Goal: Check status: Check status

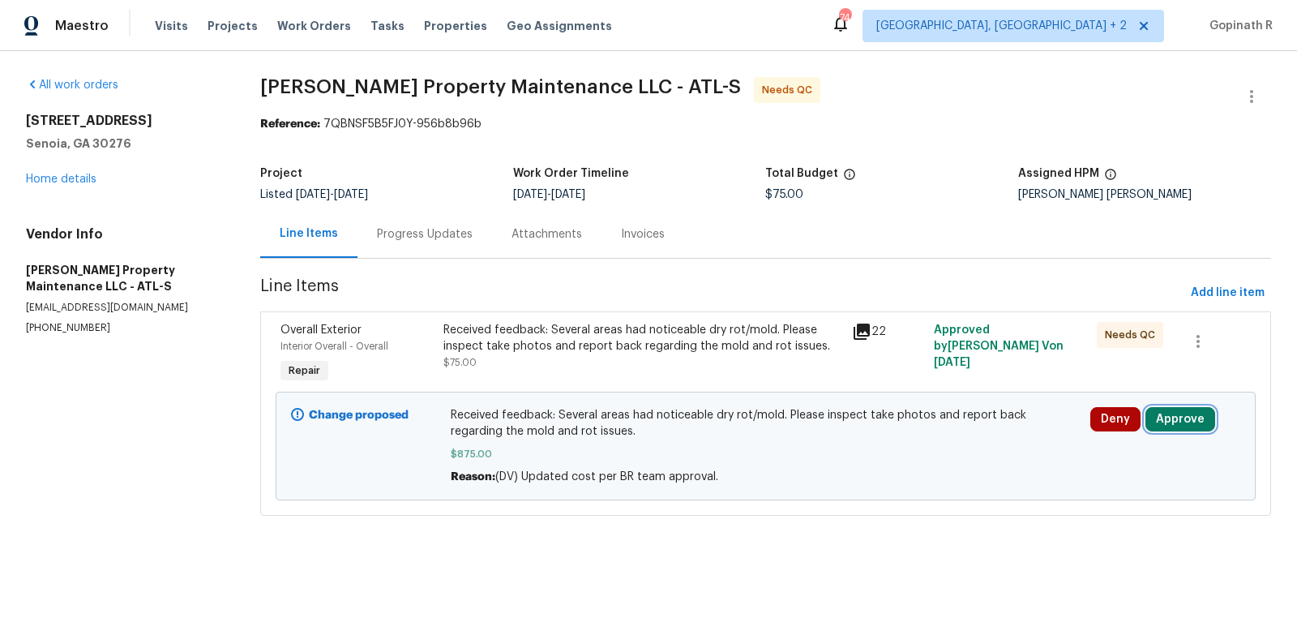
click at [1158, 414] on button "Approve" at bounding box center [1180, 419] width 70 height 24
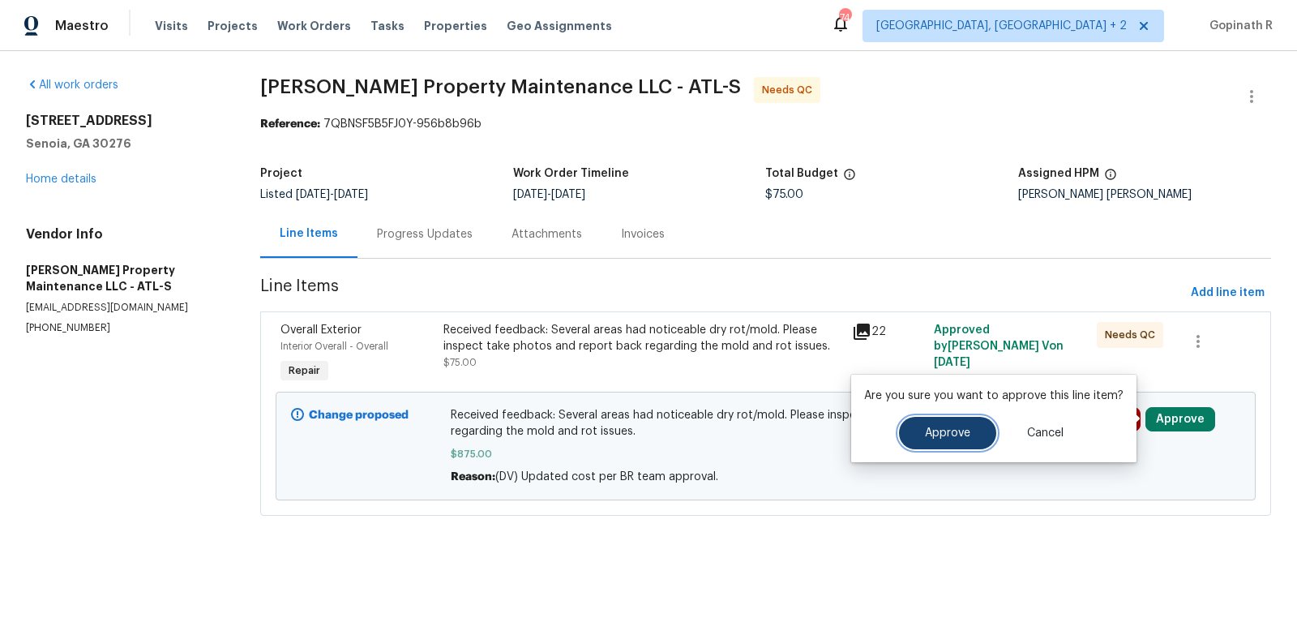
click at [948, 440] on button "Approve" at bounding box center [947, 433] width 97 height 32
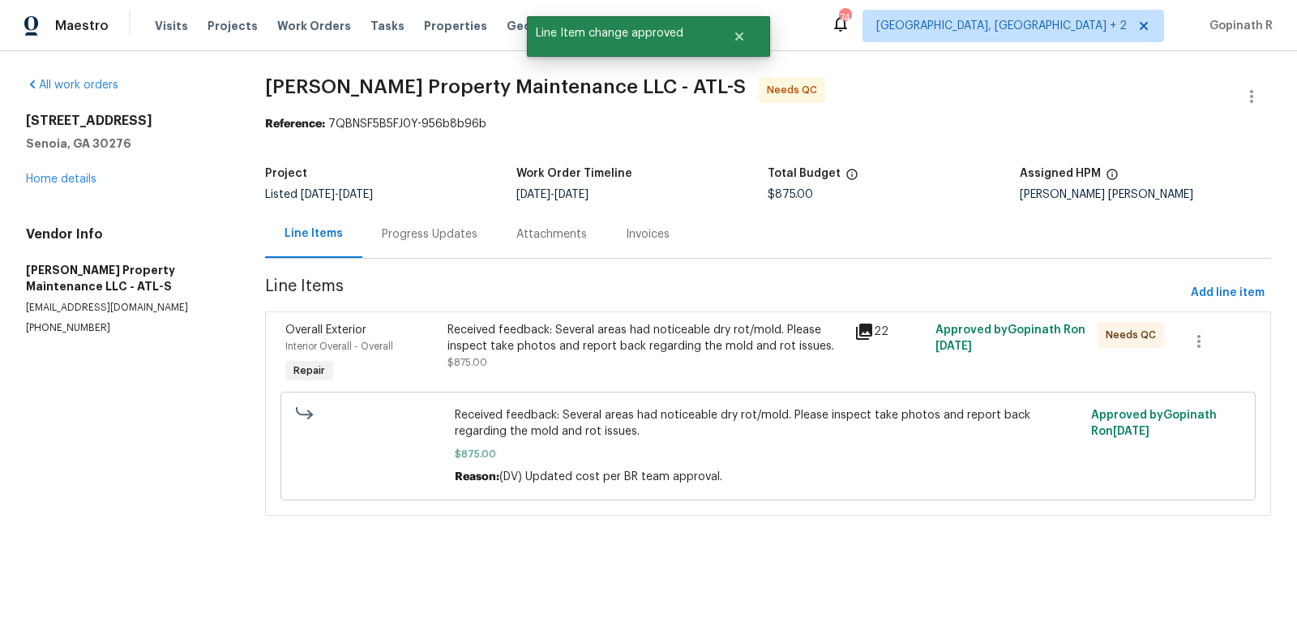
click at [365, 126] on div "Reference: 7QBNSF5B5FJ0Y-956b8b96b" at bounding box center [768, 124] width 1006 height 16
copy div "7QBNSF5B5FJ0Y"
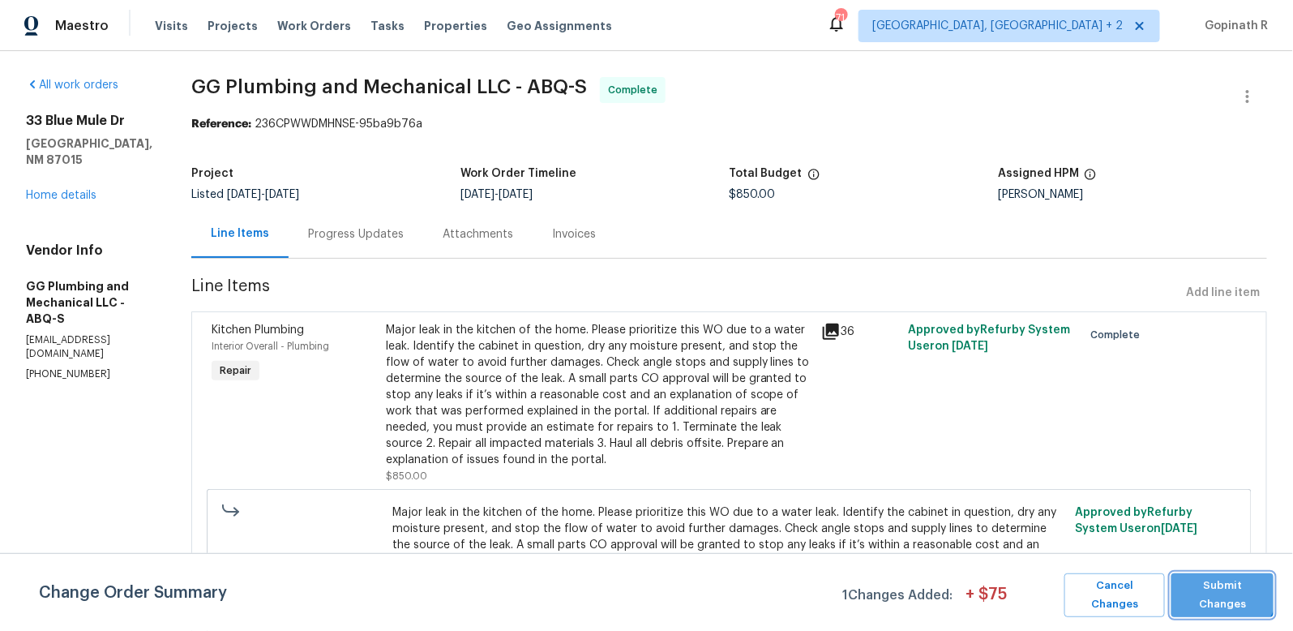
click at [1214, 583] on span "Submit Changes" at bounding box center [1223, 594] width 86 height 37
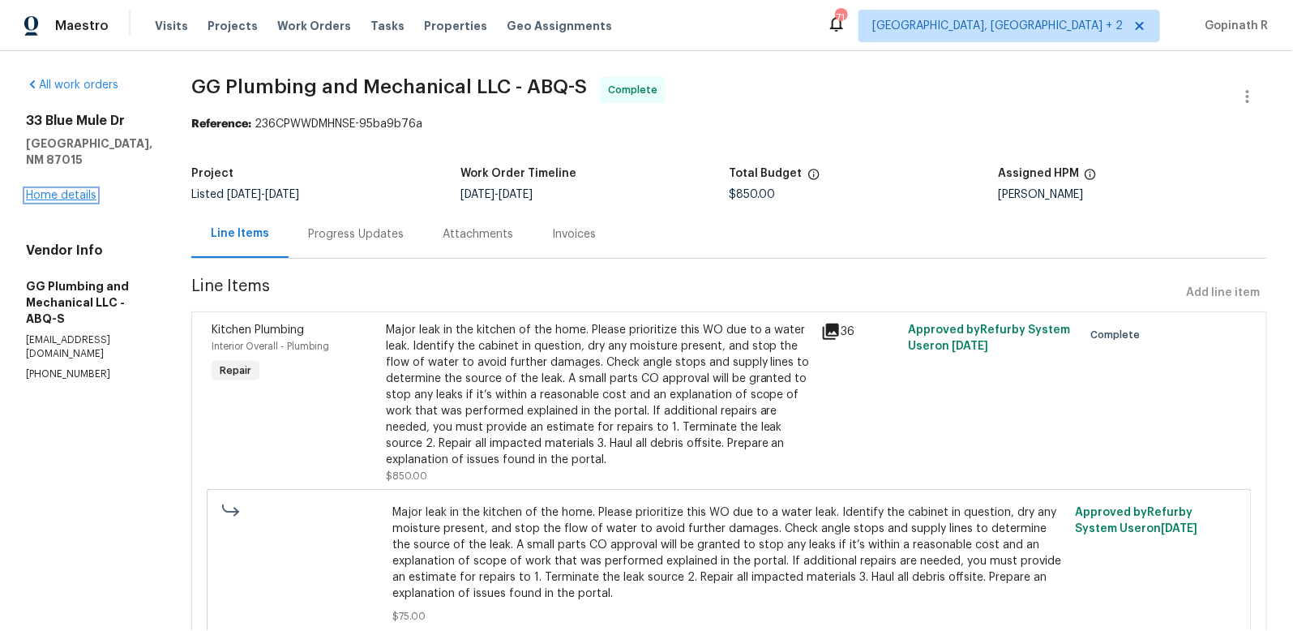
click at [61, 190] on link "Home details" at bounding box center [61, 195] width 71 height 11
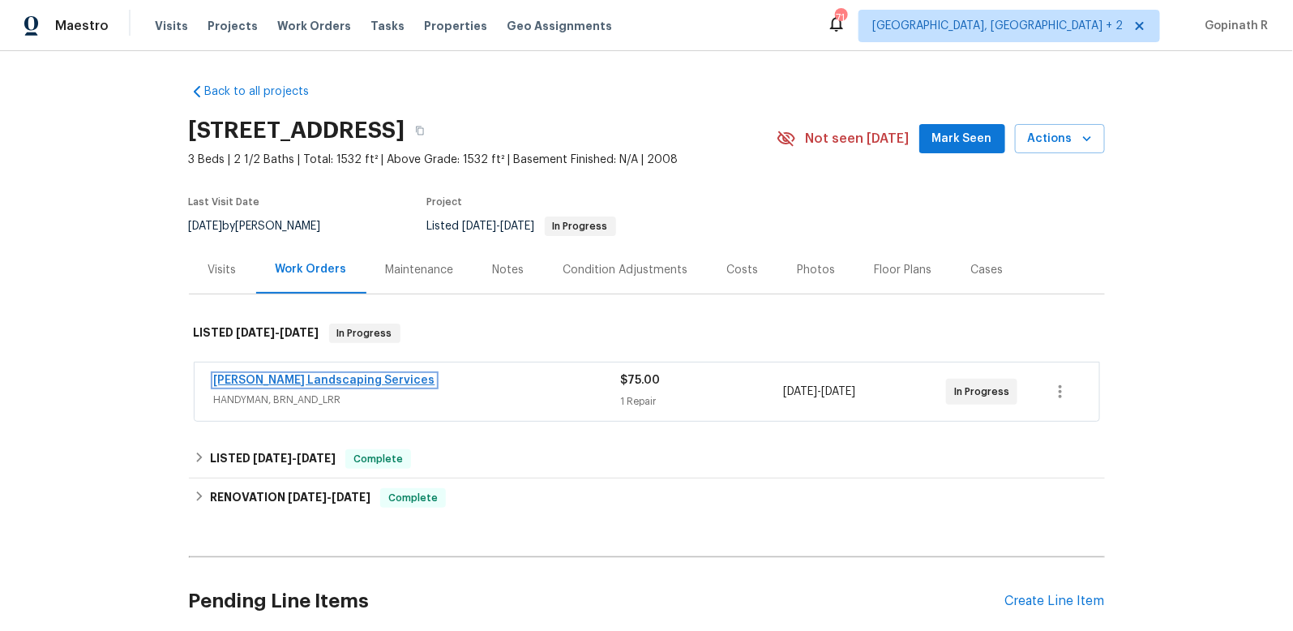
click at [321, 379] on link "[PERSON_NAME] Landscaping Services" at bounding box center [324, 380] width 221 height 11
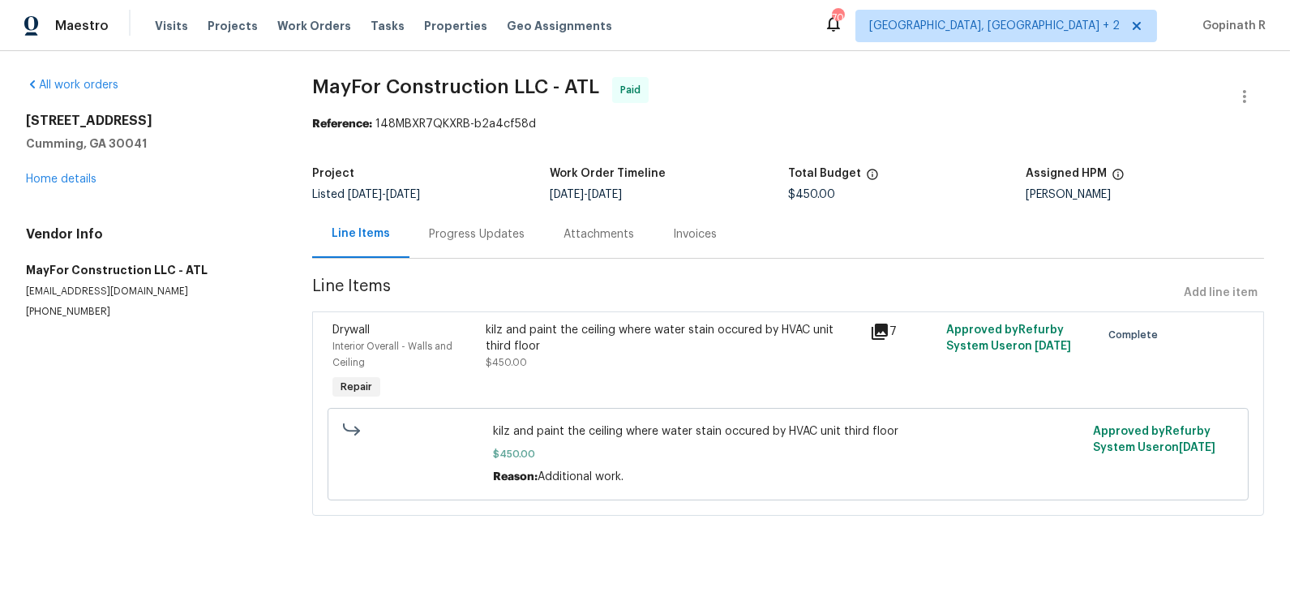
click at [469, 234] on div "Progress Updates" at bounding box center [477, 234] width 96 height 16
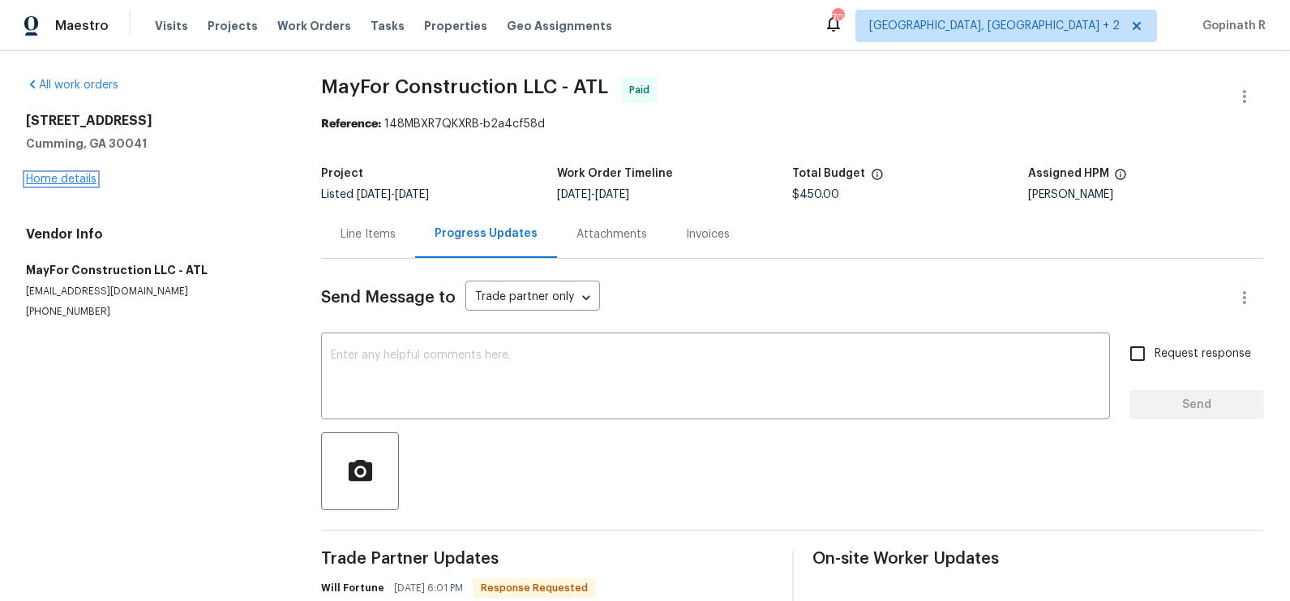
click at [68, 178] on link "Home details" at bounding box center [61, 178] width 71 height 11
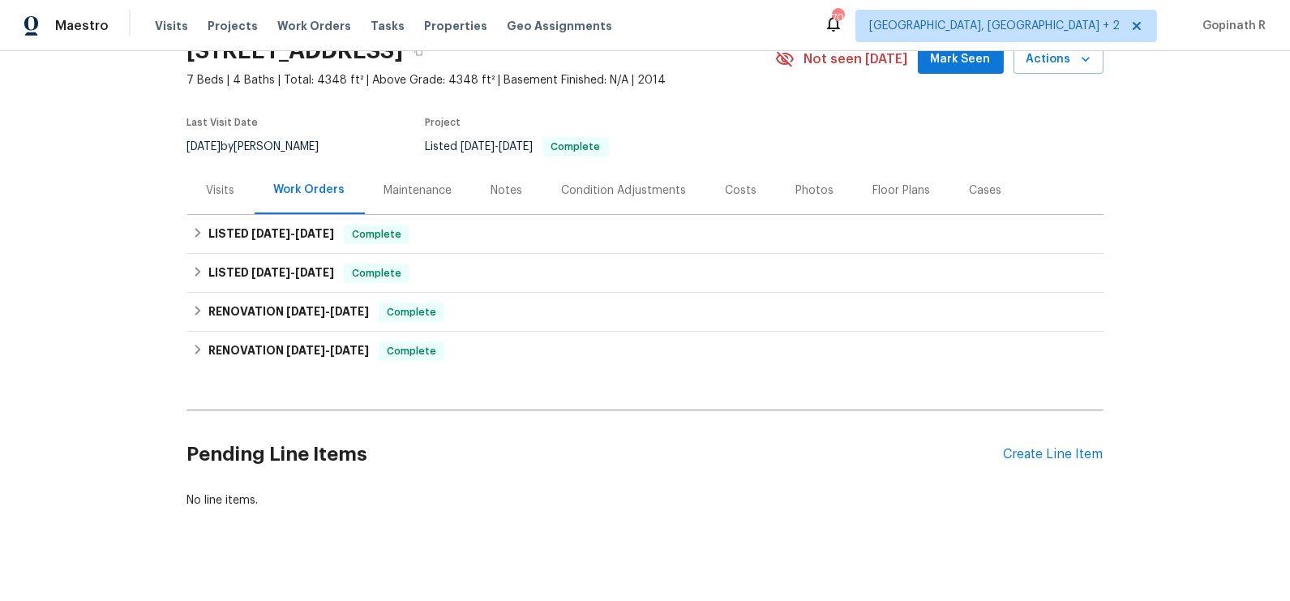
scroll to position [96, 0]
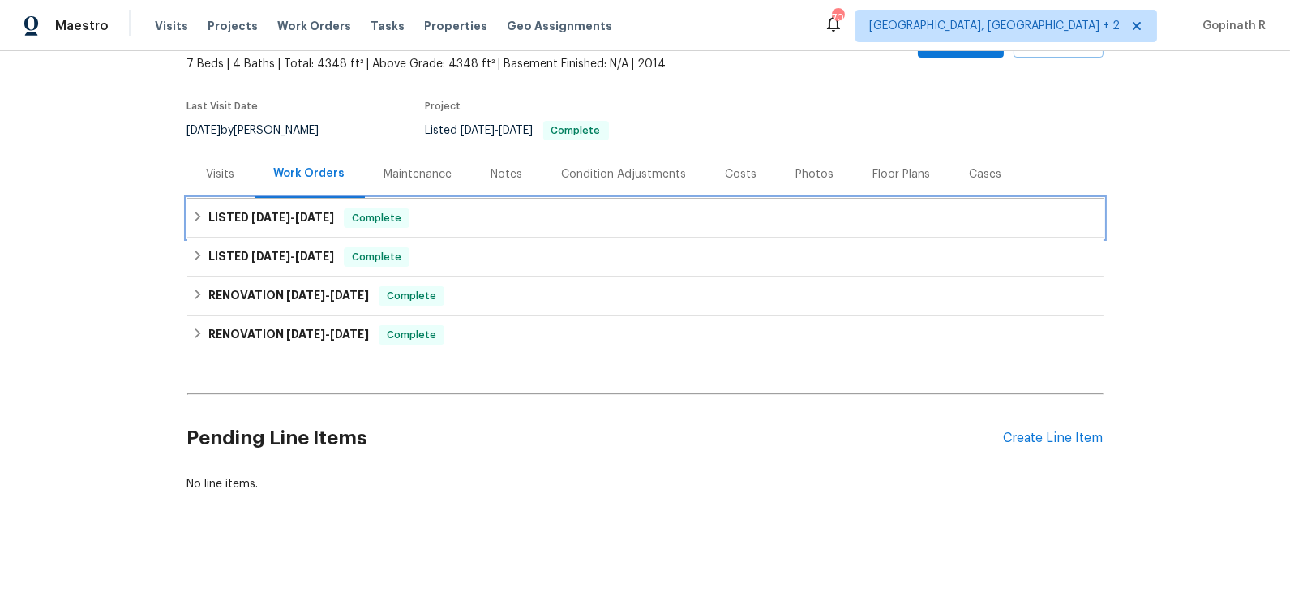
click at [434, 221] on div "LISTED [DATE] - [DATE] Complete" at bounding box center [645, 217] width 906 height 19
